Goal: Task Accomplishment & Management: Complete application form

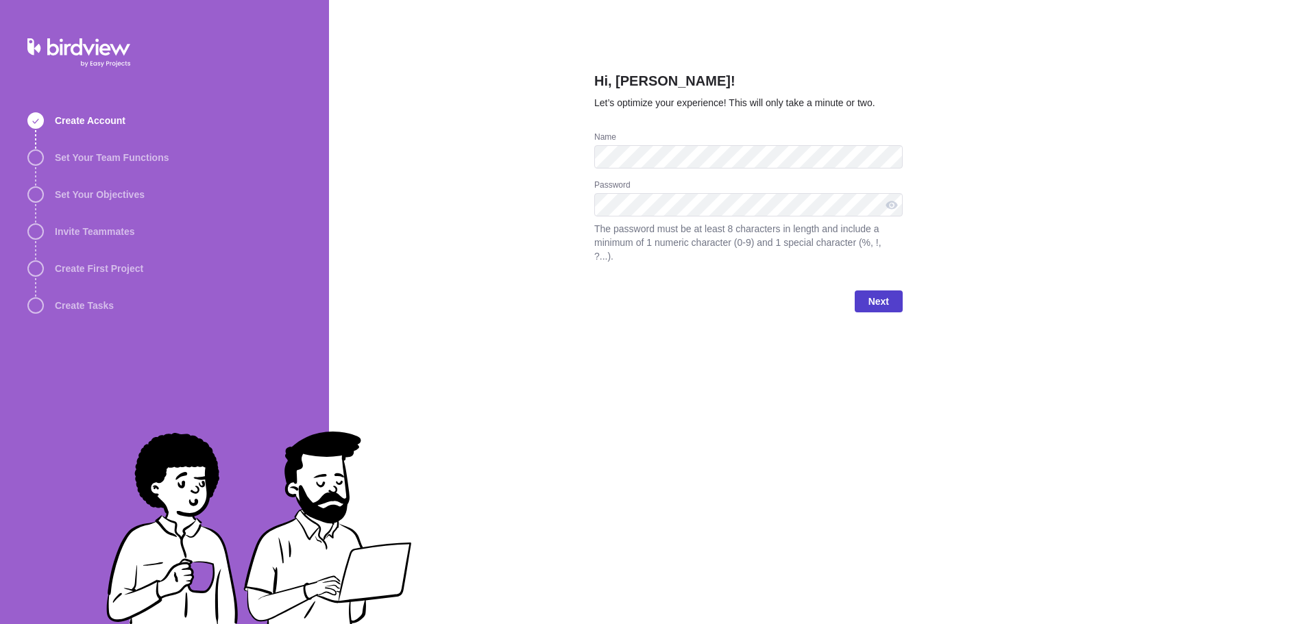
click at [870, 293] on span "Next" at bounding box center [878, 301] width 21 height 16
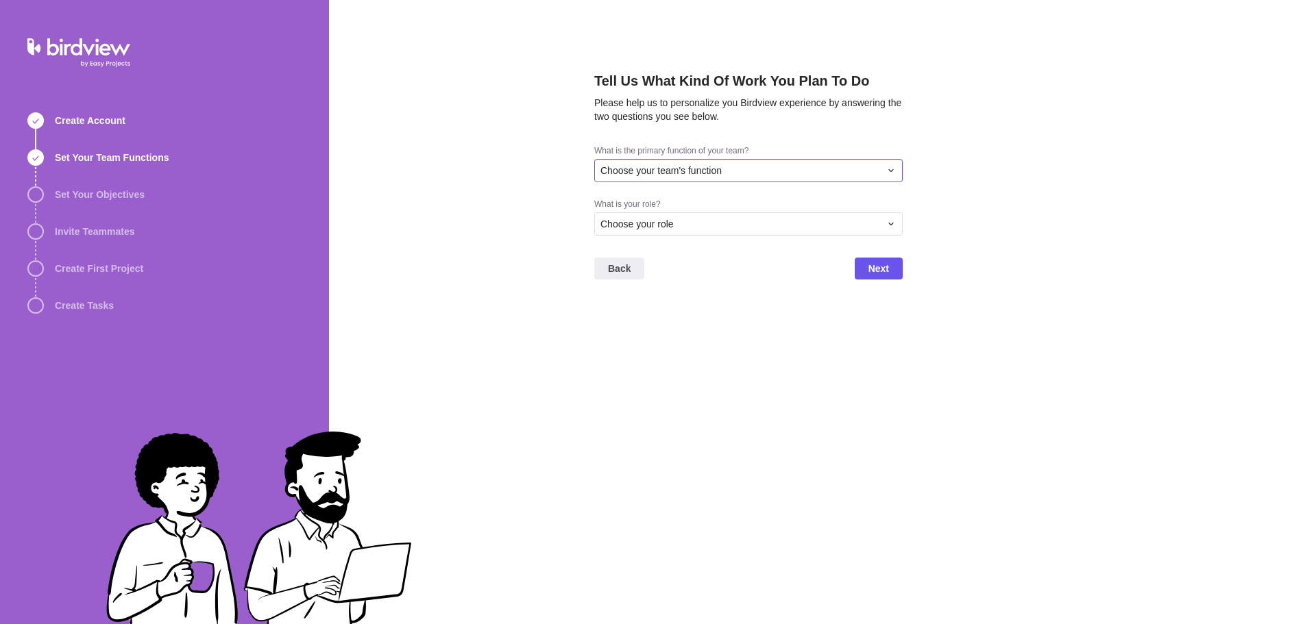
click at [793, 170] on div "Choose your team's function" at bounding box center [740, 171] width 280 height 14
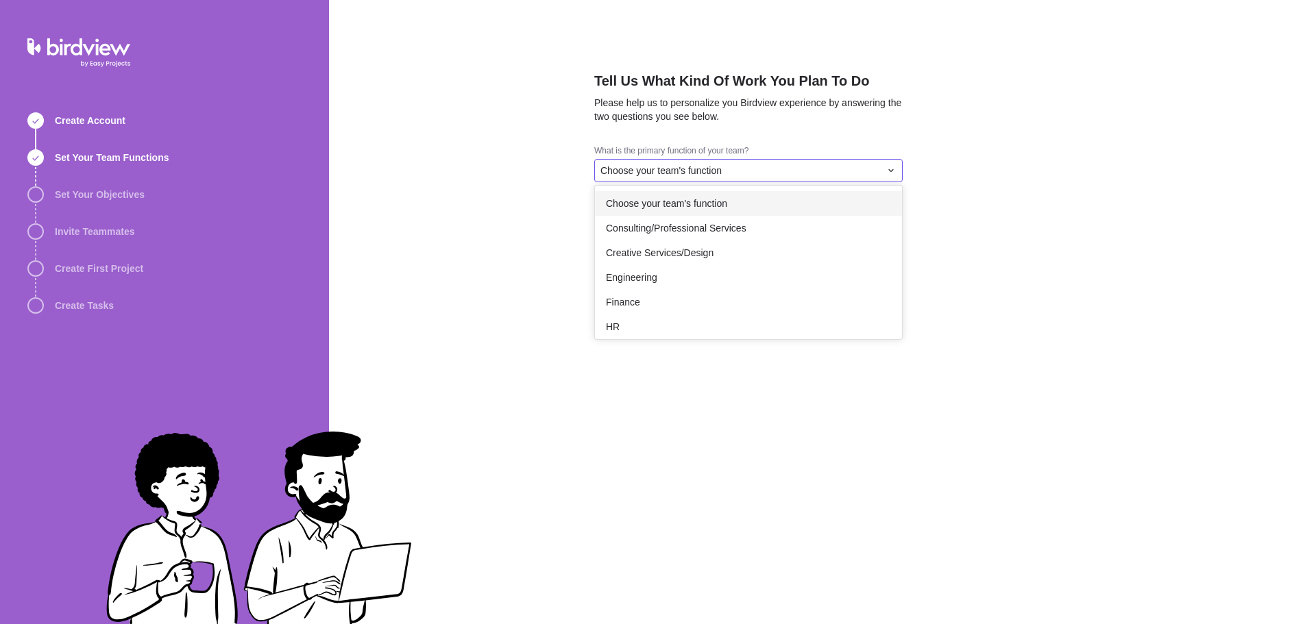
click at [713, 200] on span "Choose your team's function" at bounding box center [666, 204] width 121 height 14
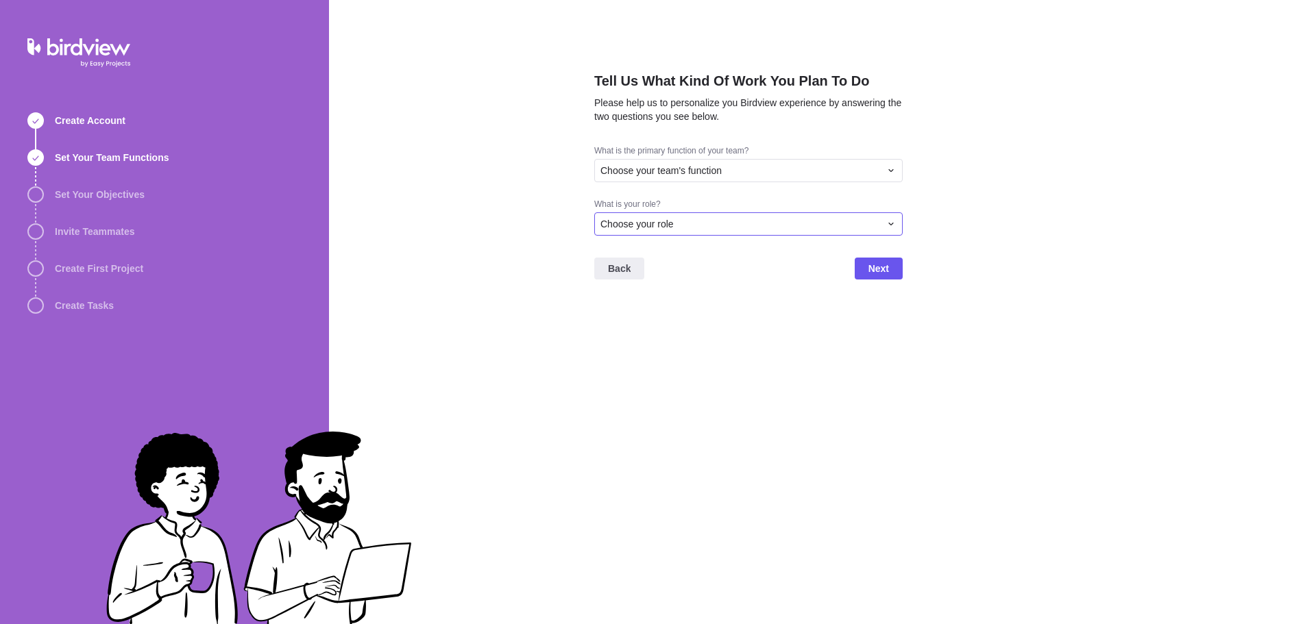
click at [785, 228] on div "Choose your role" at bounding box center [740, 224] width 280 height 14
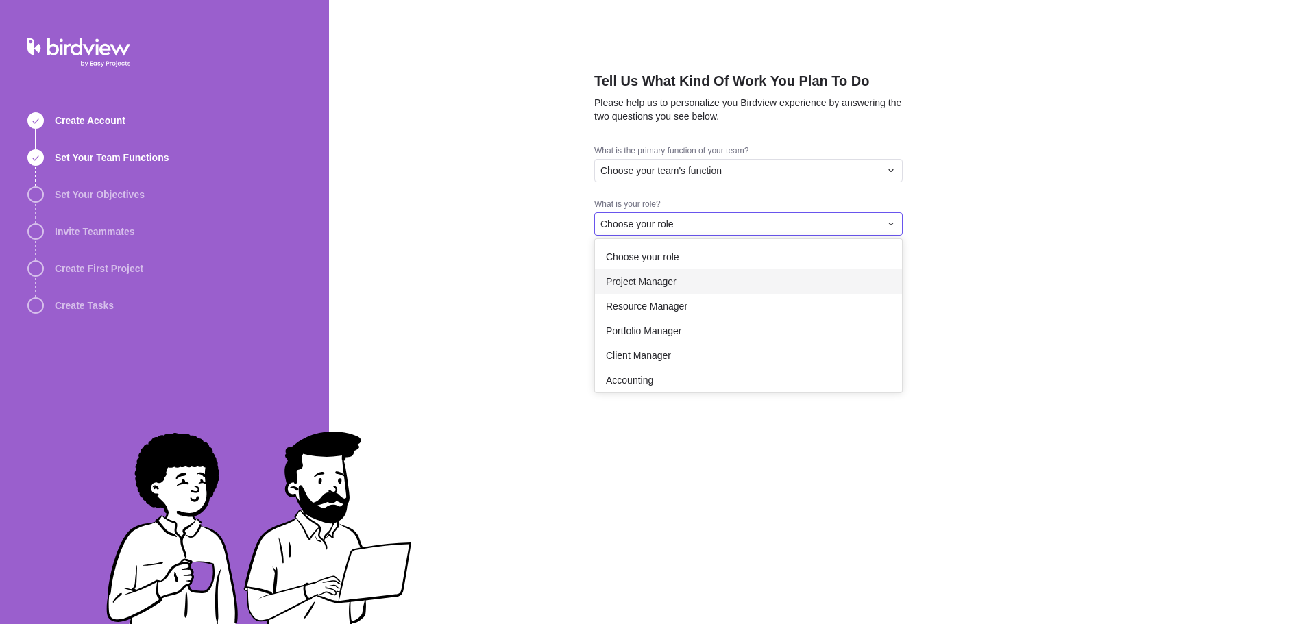
click at [652, 282] on span "Project Manager" at bounding box center [641, 282] width 71 height 14
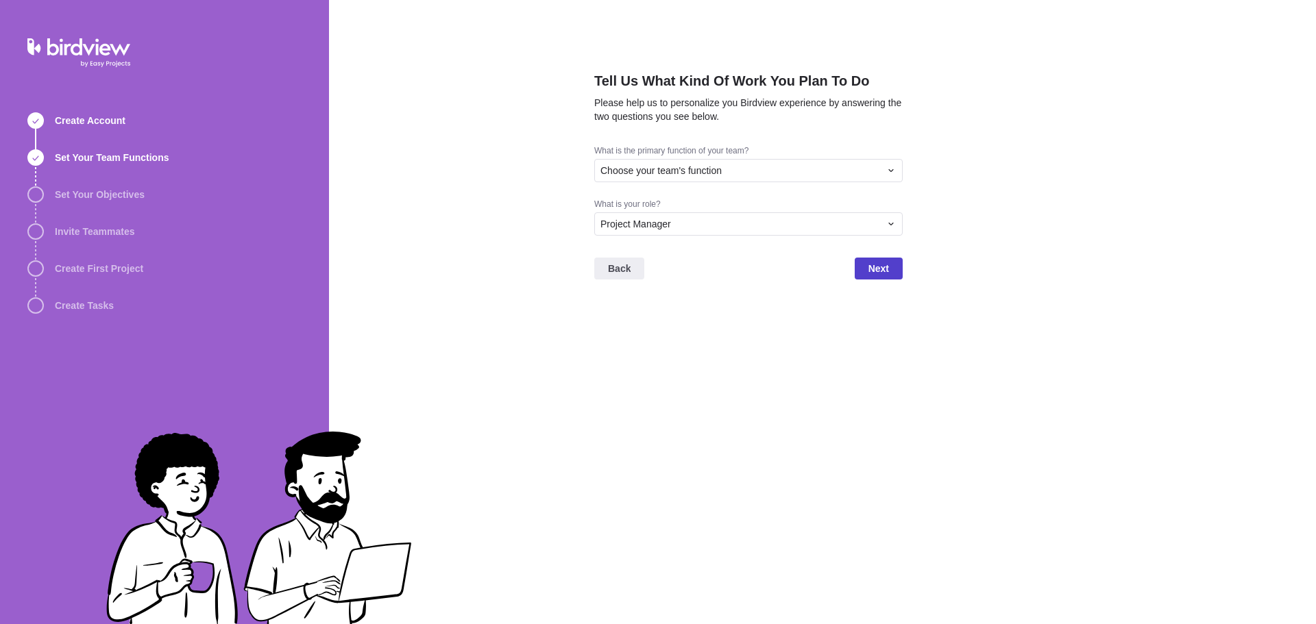
click at [874, 274] on span "Next" at bounding box center [878, 268] width 21 height 16
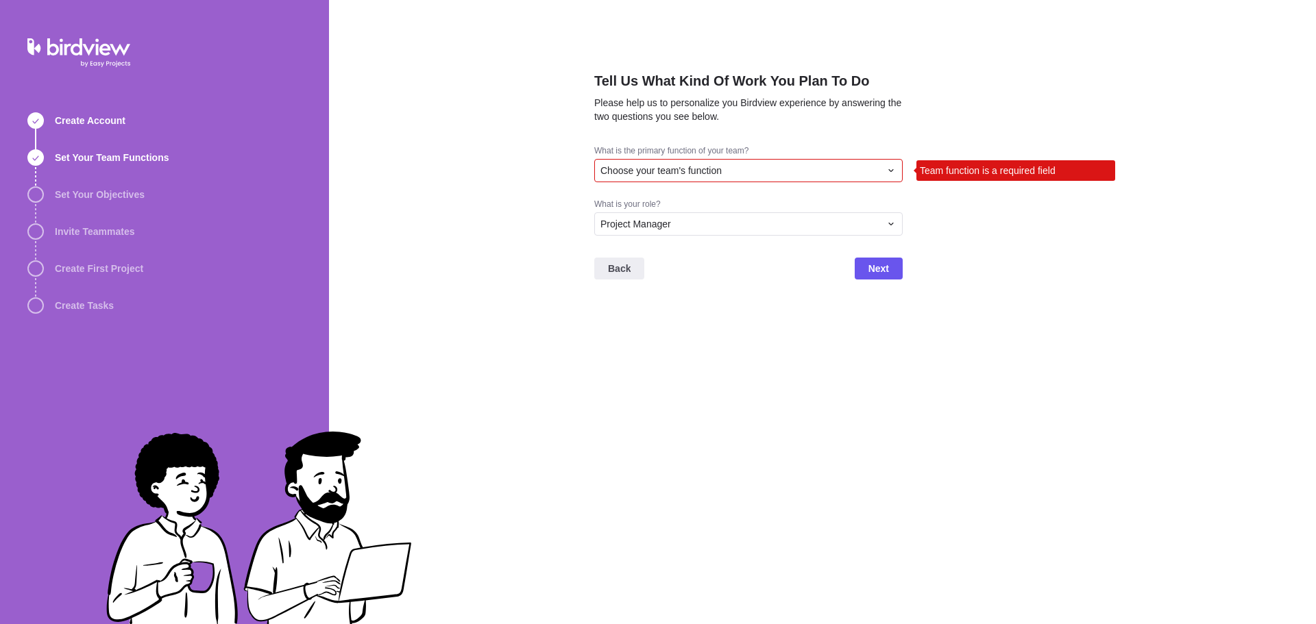
click at [840, 166] on div "Choose your team's function" at bounding box center [740, 171] width 280 height 14
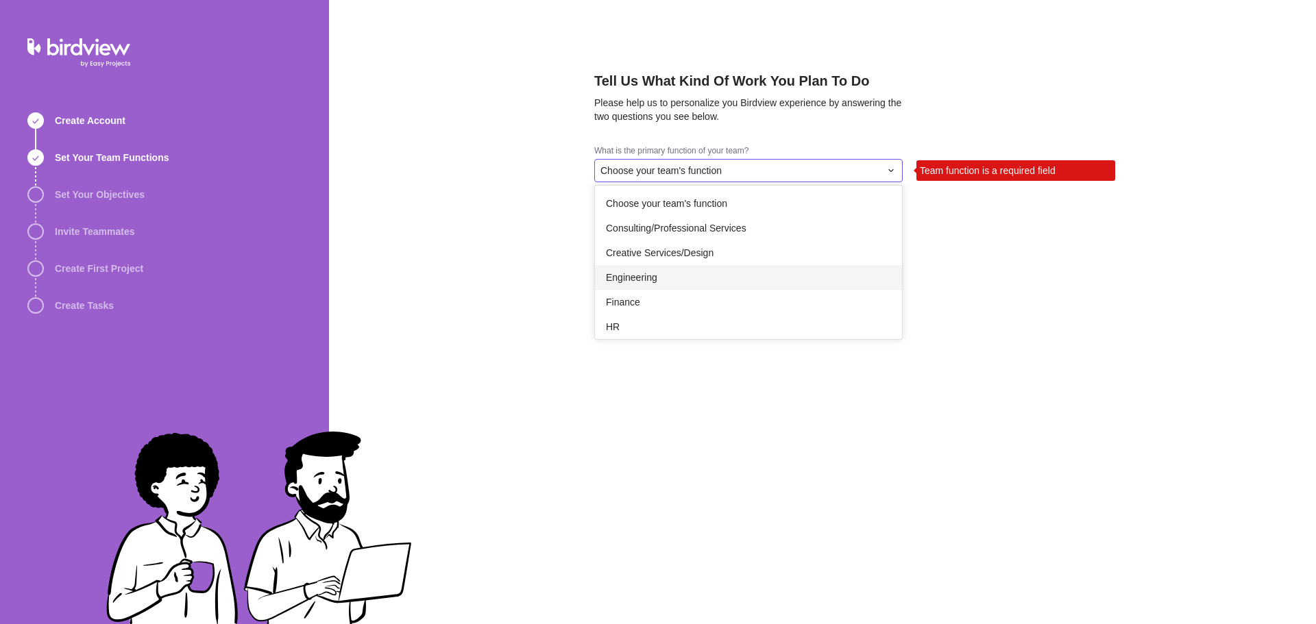
click at [653, 278] on span "Engineering" at bounding box center [631, 278] width 51 height 14
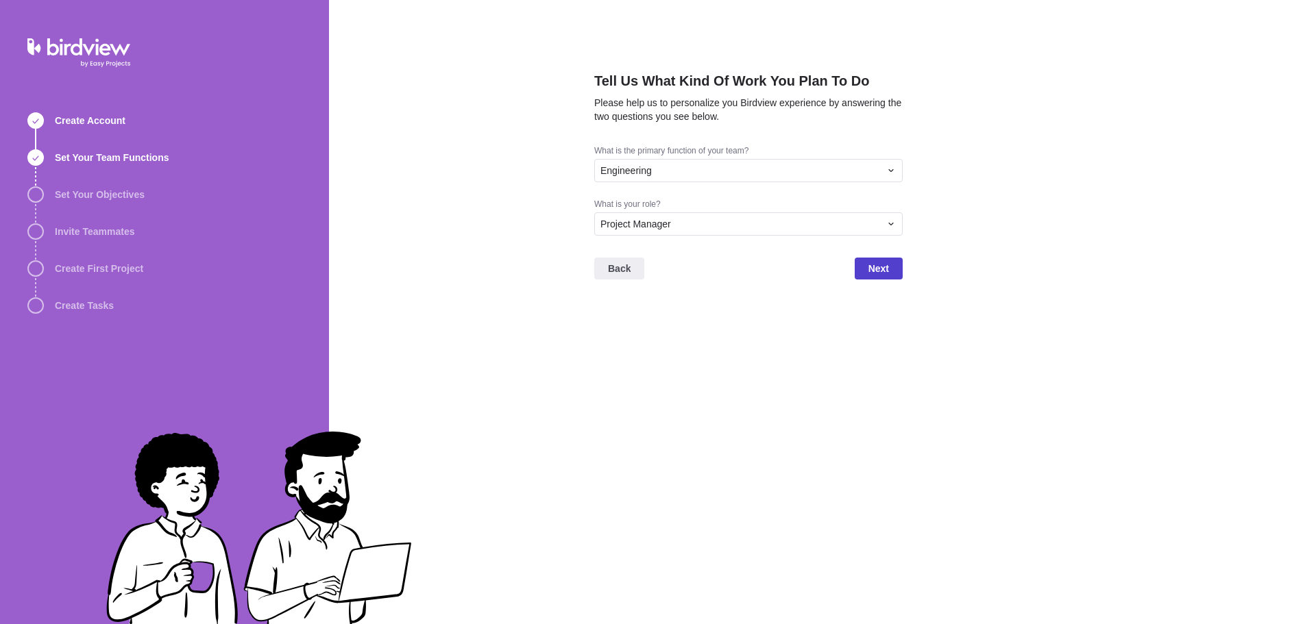
click at [879, 269] on span "Next" at bounding box center [878, 268] width 21 height 16
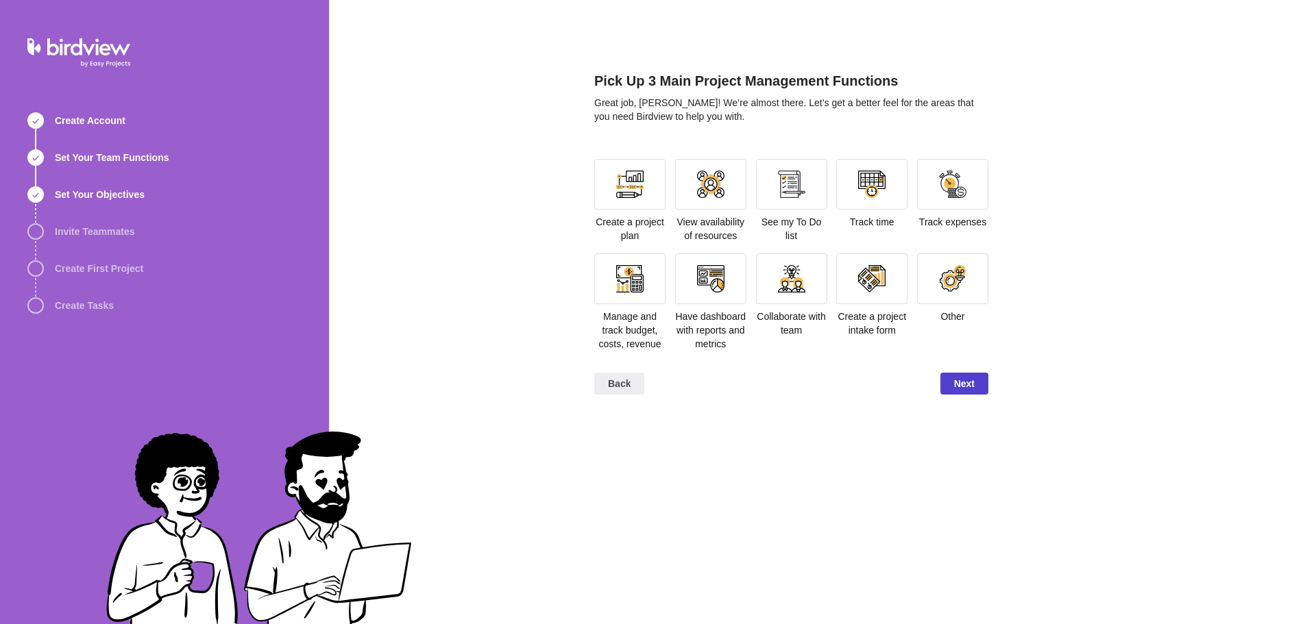
click at [960, 383] on span "Next" at bounding box center [964, 384] width 21 height 16
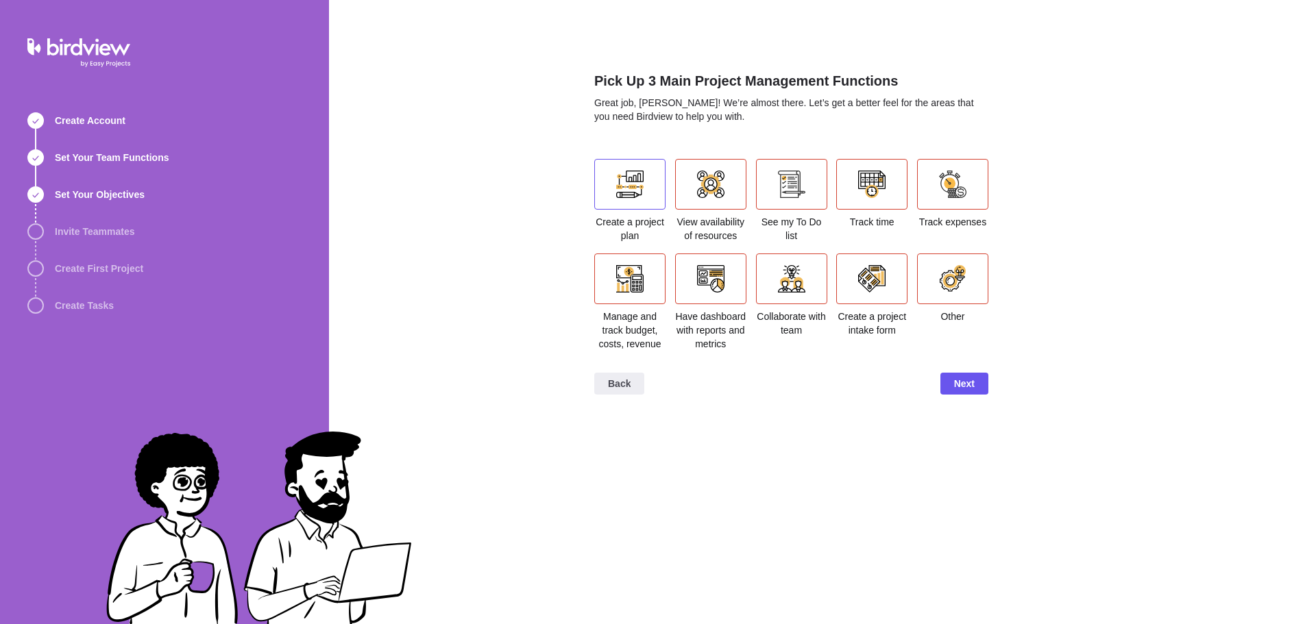
click at [631, 183] on div at bounding box center [629, 184] width 27 height 27
click at [708, 186] on div at bounding box center [710, 184] width 27 height 27
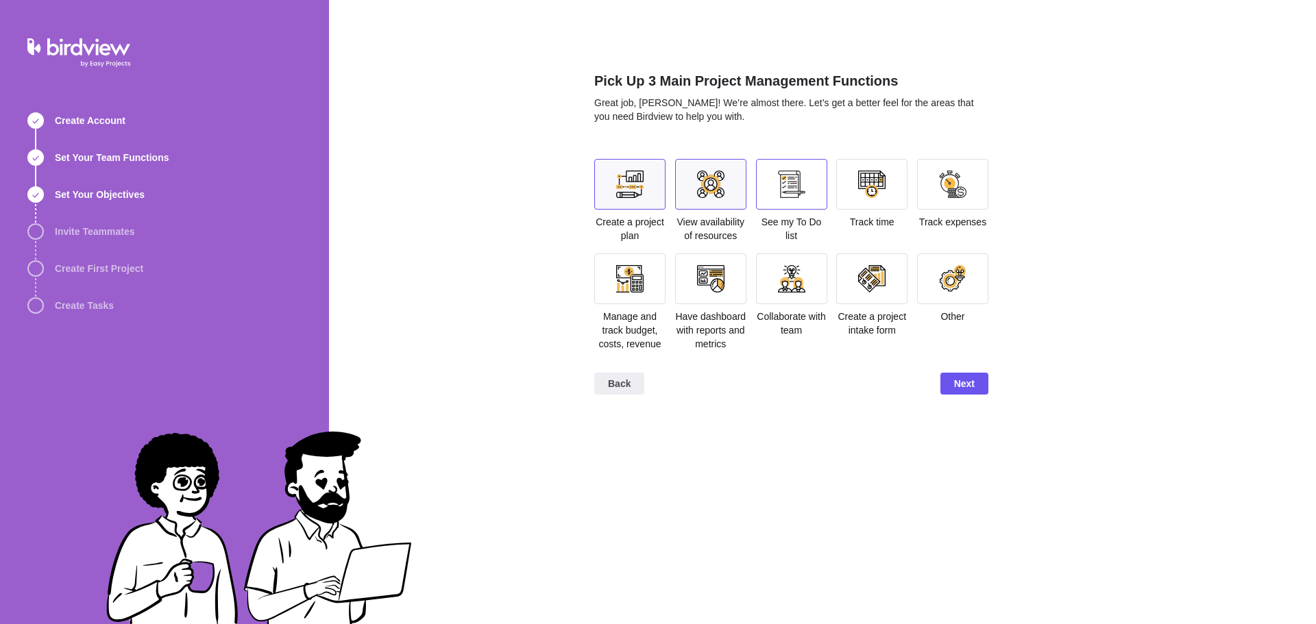
click at [788, 188] on div at bounding box center [791, 184] width 27 height 27
click at [884, 189] on div at bounding box center [871, 184] width 27 height 27
click at [862, 194] on div at bounding box center [871, 184] width 27 height 27
click at [787, 203] on div at bounding box center [791, 184] width 71 height 51
click at [646, 278] on div at bounding box center [629, 279] width 71 height 51
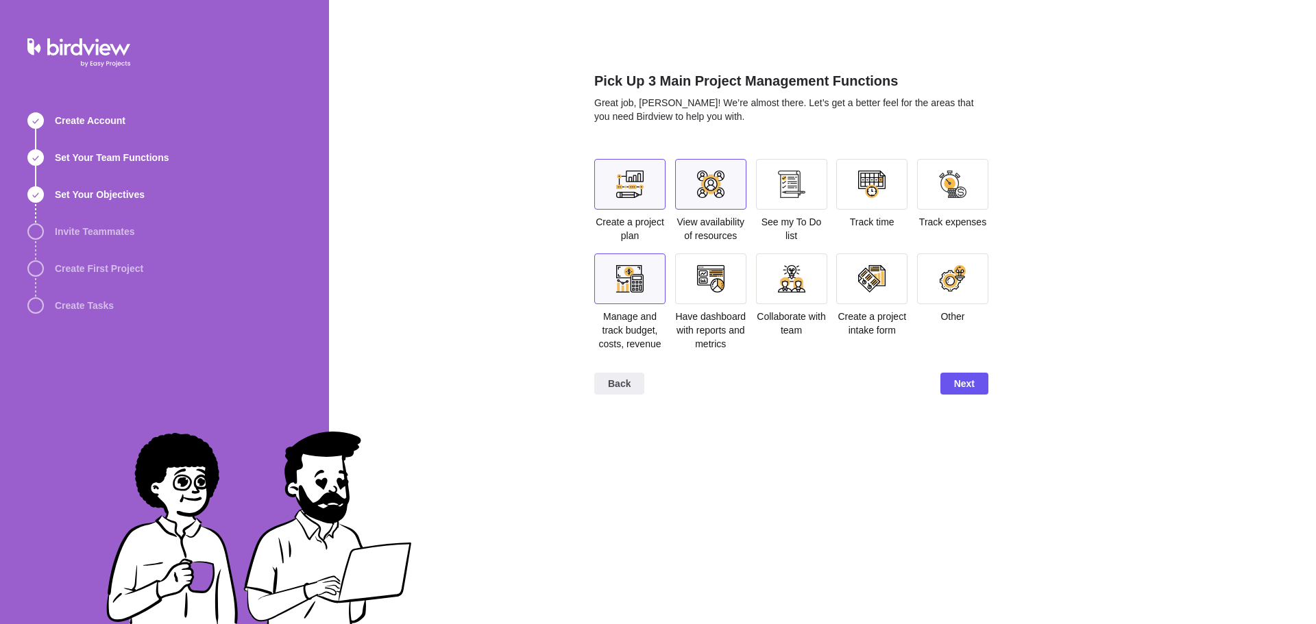
click at [653, 286] on div at bounding box center [629, 279] width 71 height 51
click at [711, 286] on div at bounding box center [710, 278] width 27 height 27
click at [802, 299] on div at bounding box center [791, 279] width 71 height 51
click at [723, 187] on div at bounding box center [710, 184] width 27 height 27
click at [777, 285] on div at bounding box center [791, 279] width 71 height 51
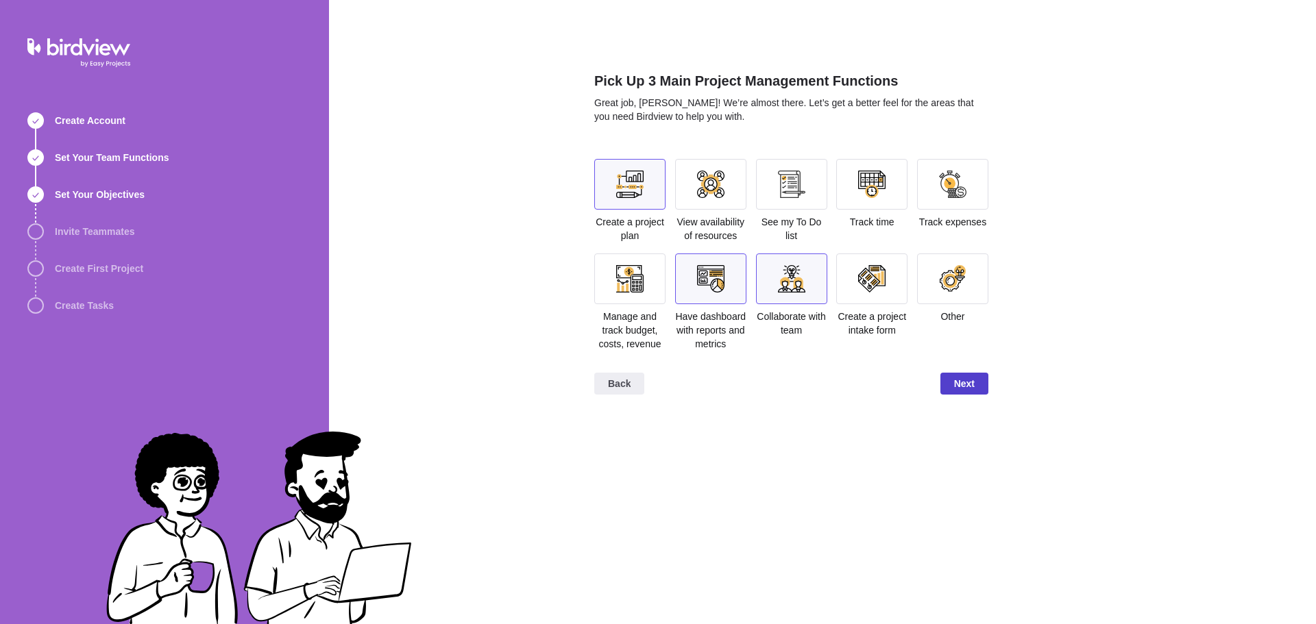
click at [956, 378] on span "Next" at bounding box center [964, 384] width 21 height 16
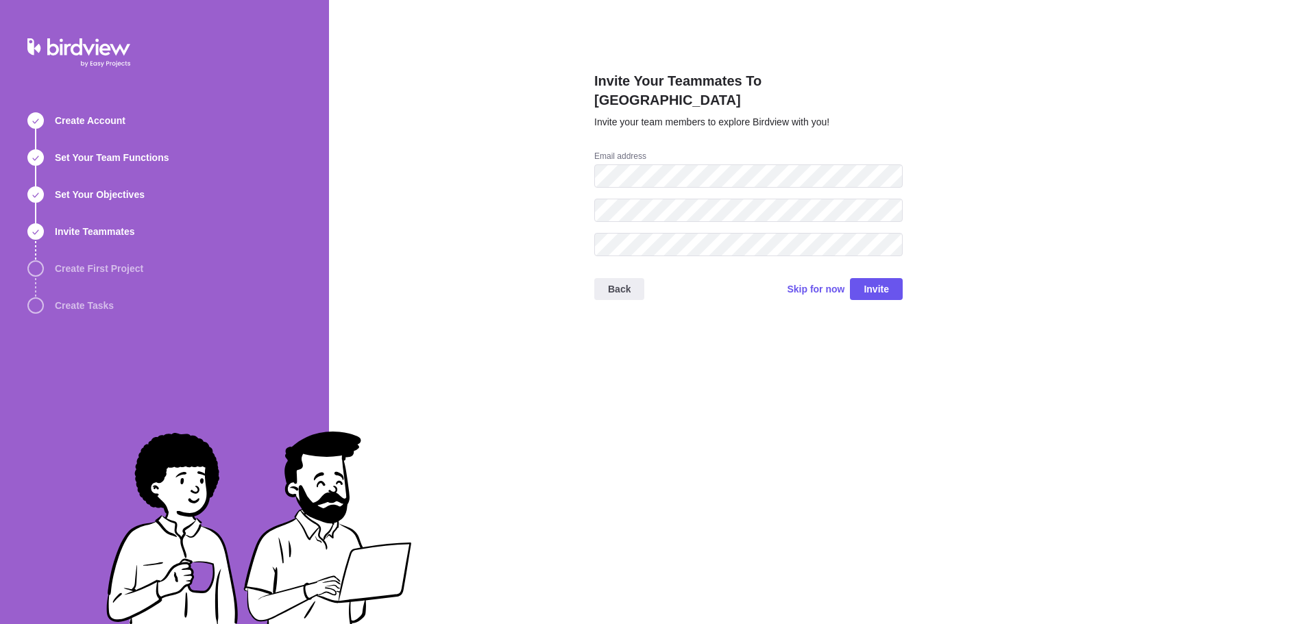
click at [508, 239] on div "Invite Your Teammates To Birdview Invite your team members to explore Birdview …" at bounding box center [822, 312] width 987 height 624
click at [812, 282] on span "Skip for now" at bounding box center [816, 289] width 58 height 14
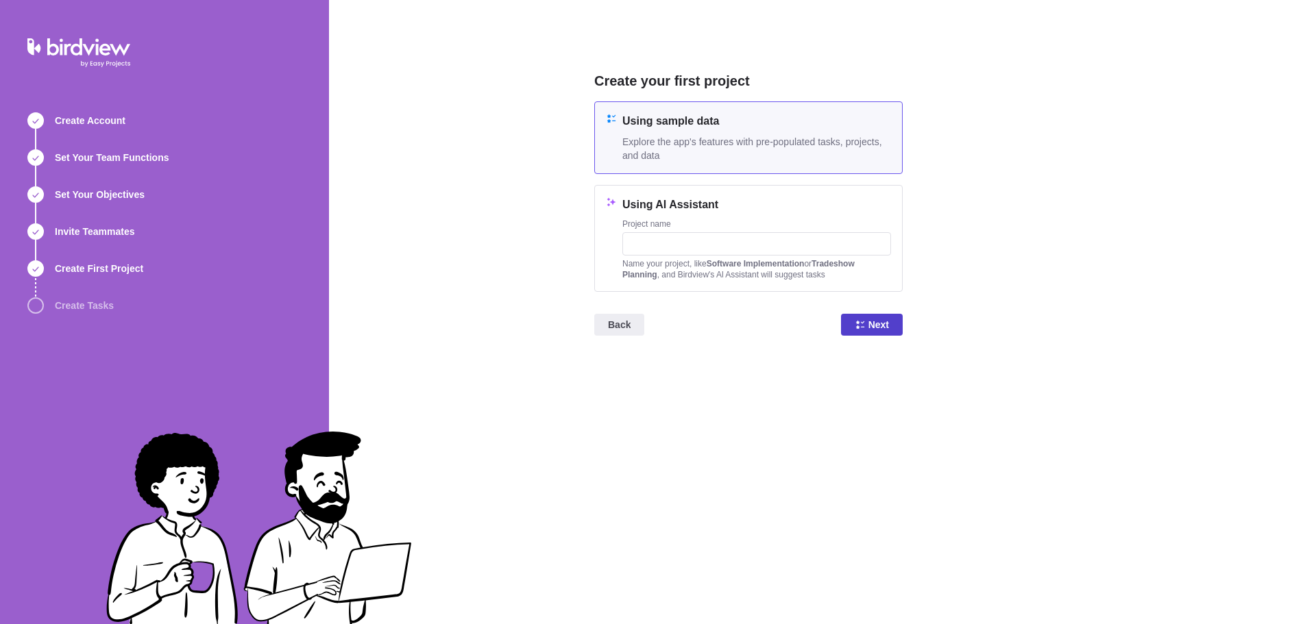
click at [886, 323] on span "Next" at bounding box center [878, 325] width 21 height 16
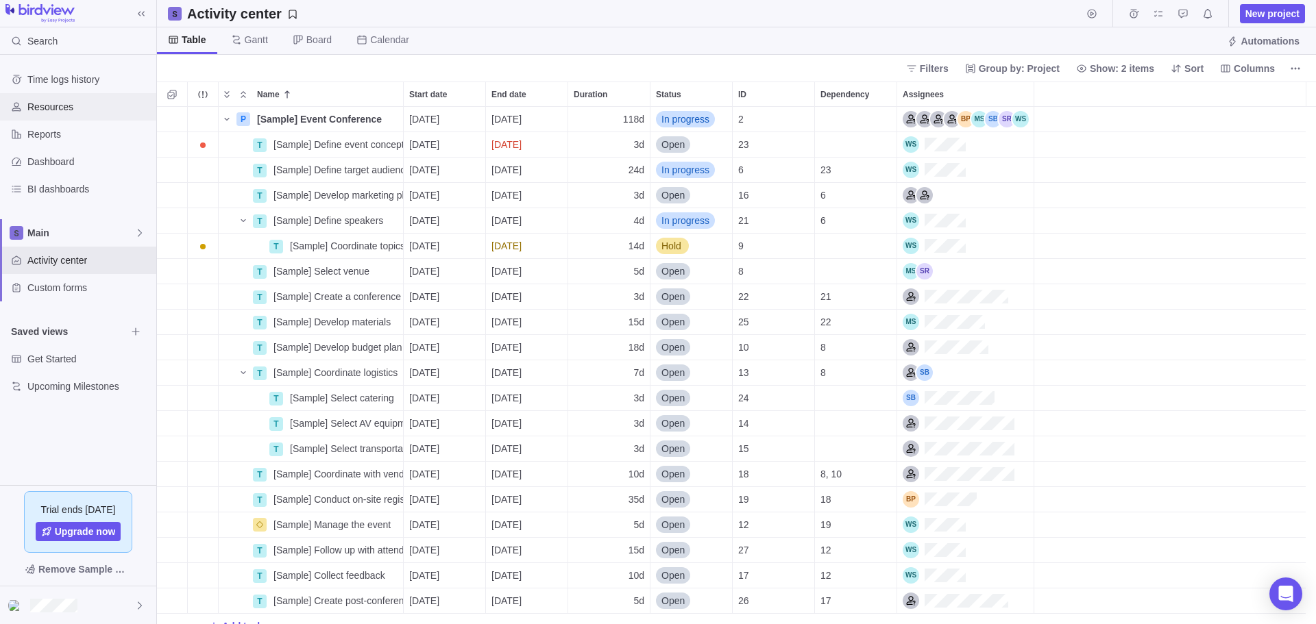
click at [66, 108] on span "Resources" at bounding box center [88, 107] width 123 height 14
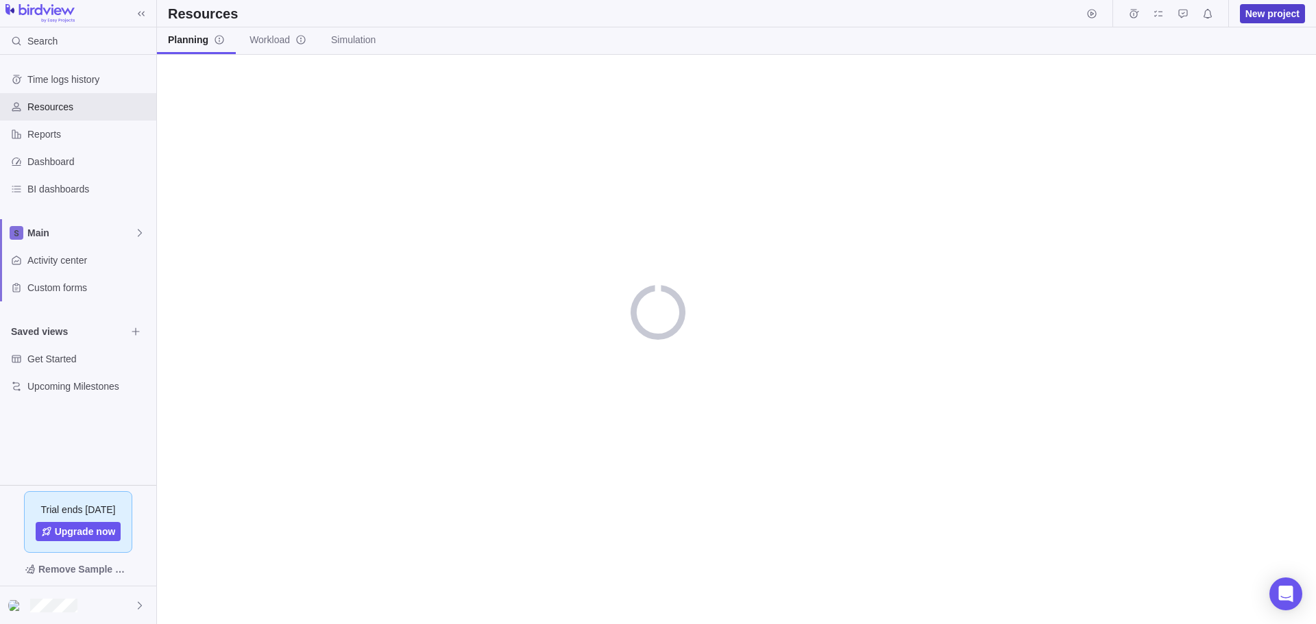
click at [1264, 9] on span "New project" at bounding box center [1272, 14] width 54 height 14
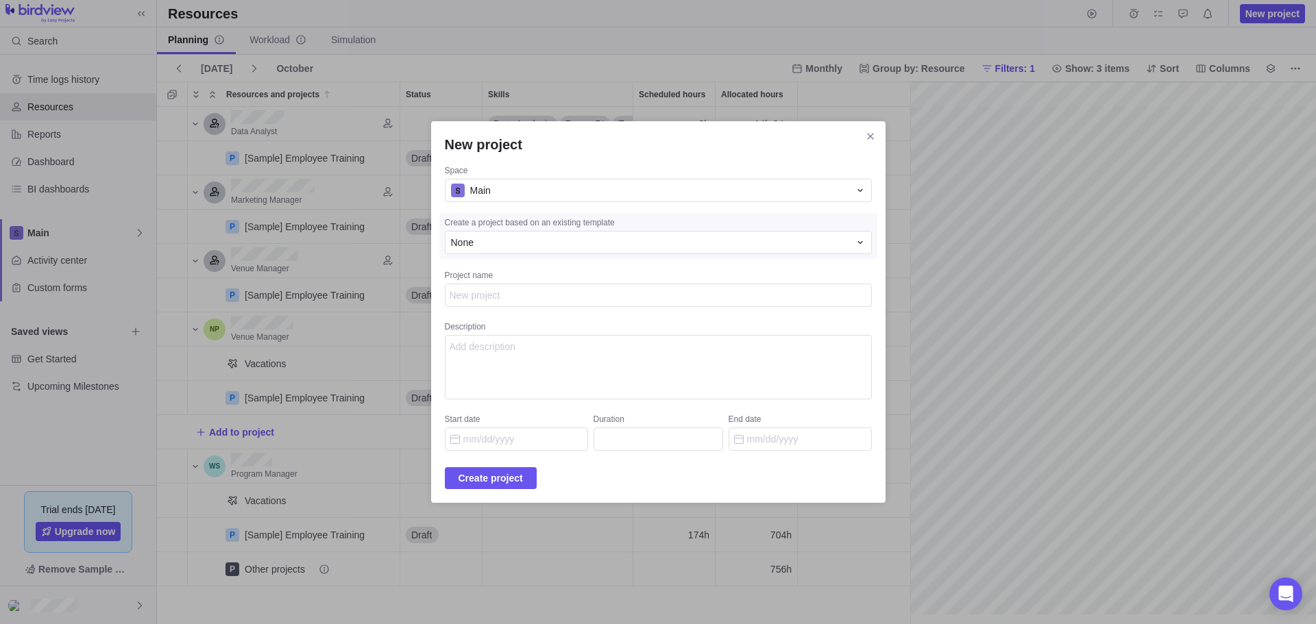
scroll to position [0, 221]
type textarea "x"
click at [865, 131] on icon "Close" at bounding box center [870, 136] width 11 height 11
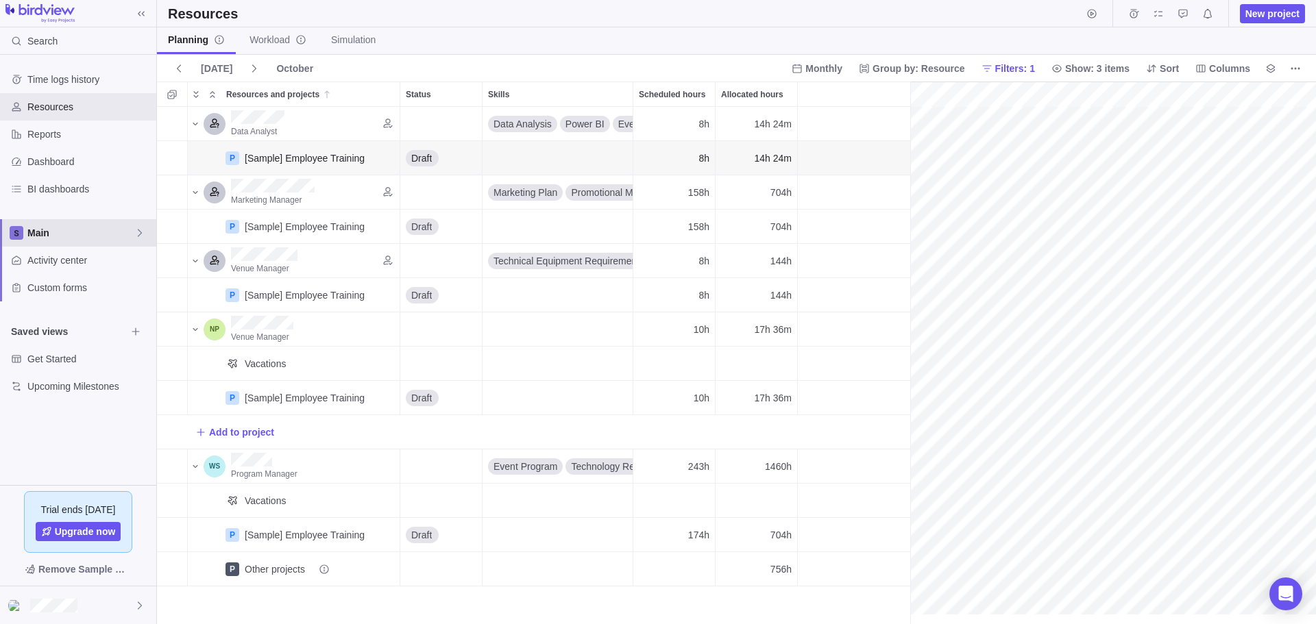
click at [127, 231] on span "Main" at bounding box center [80, 233] width 107 height 14
click at [64, 287] on span "New space" at bounding box center [63, 291] width 49 height 14
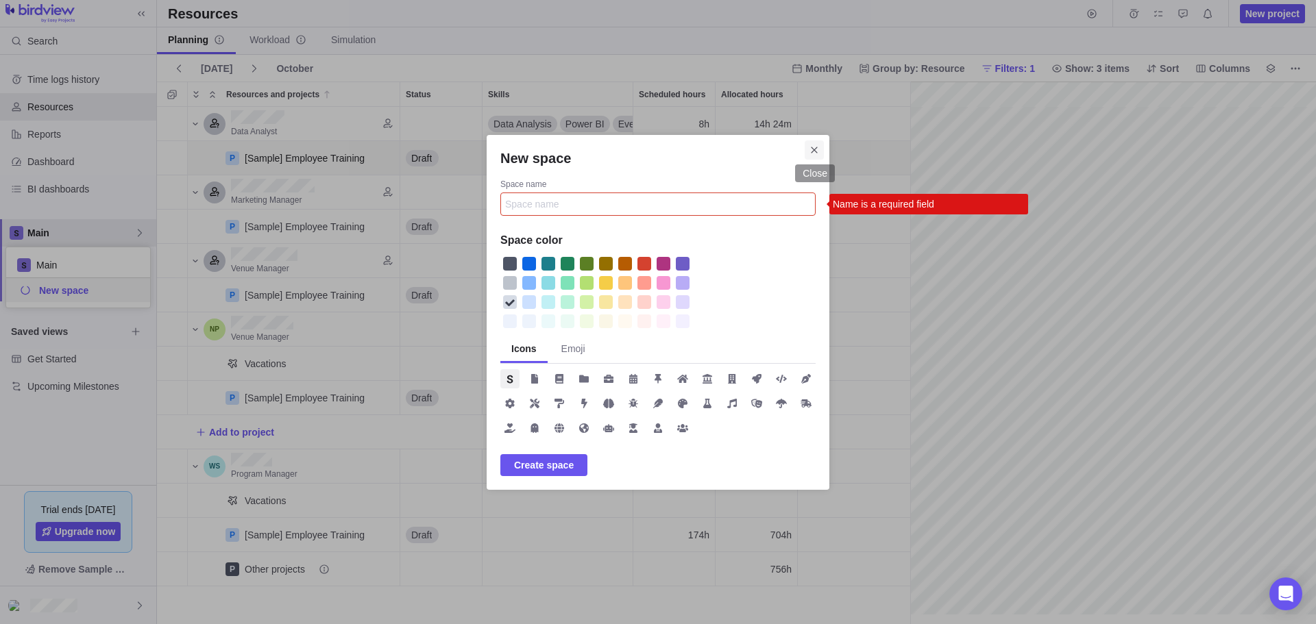
click at [815, 148] on icon "Close" at bounding box center [814, 150] width 11 height 11
